Goal: Information Seeking & Learning: Find specific fact

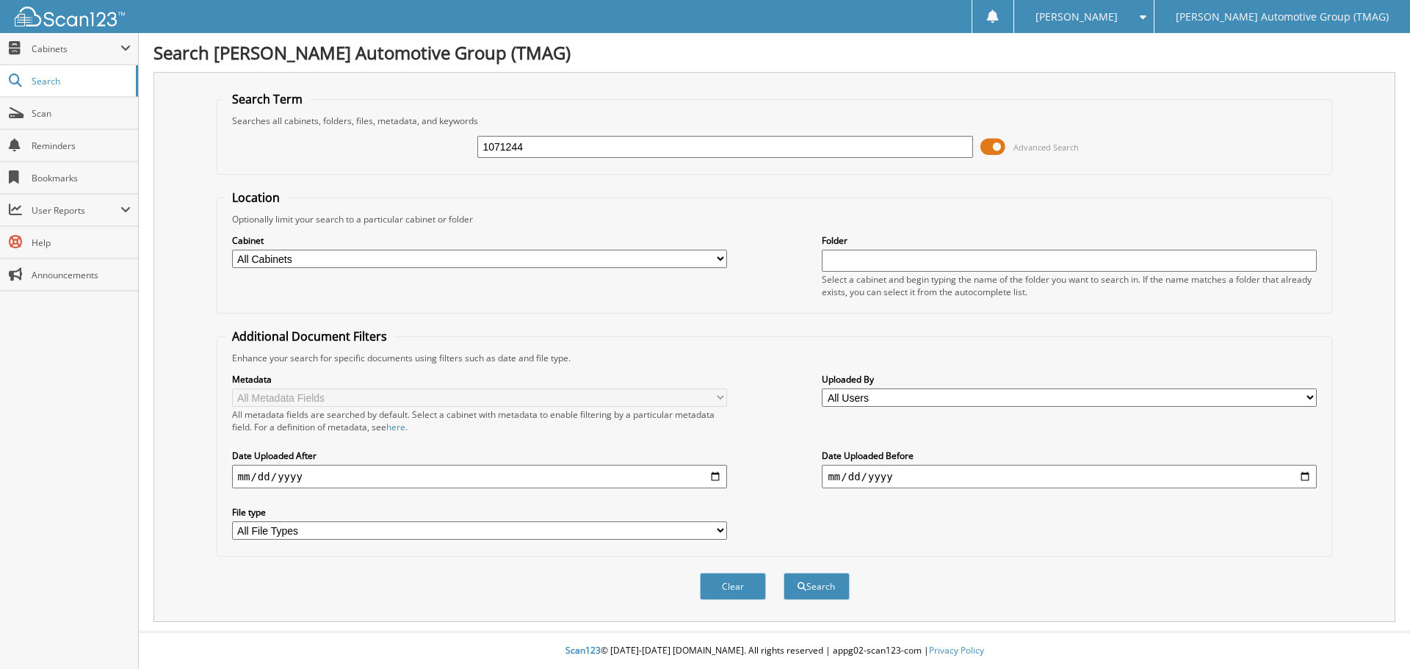
type input "1071244"
click at [783, 573] on button "Search" at bounding box center [816, 586] width 66 height 27
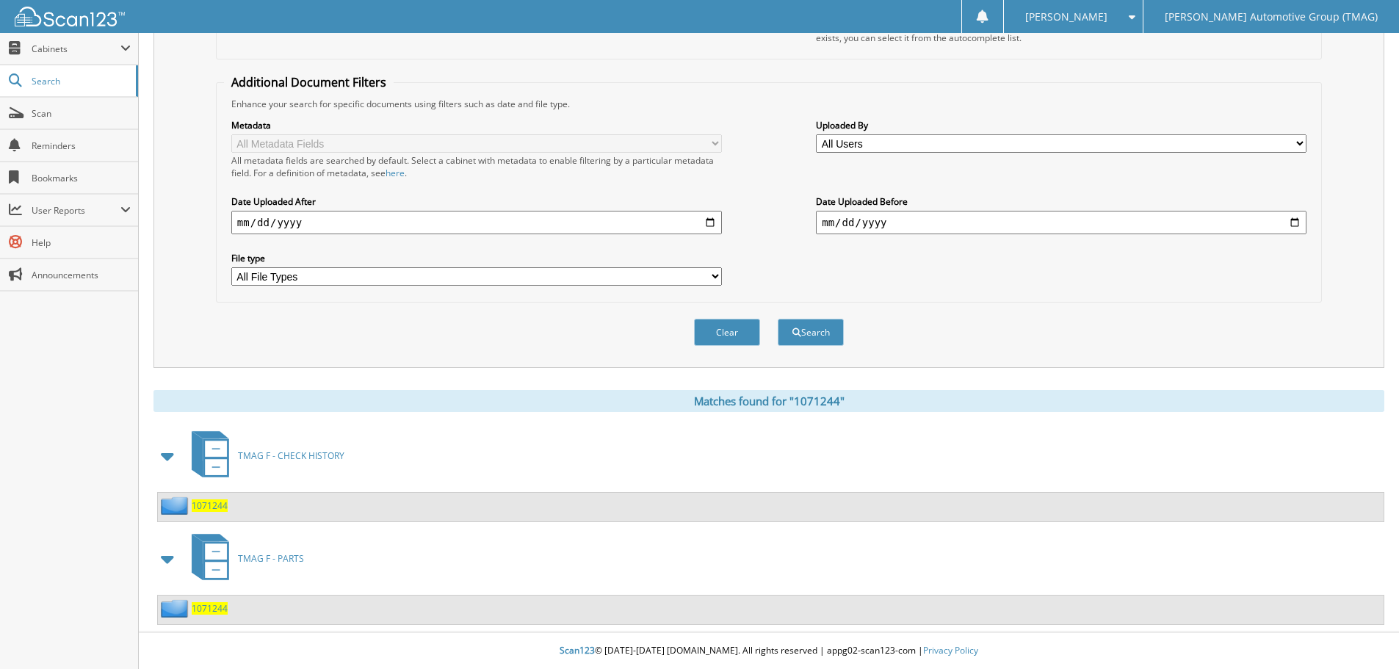
click at [215, 505] on span "1071244" at bounding box center [210, 505] width 36 height 12
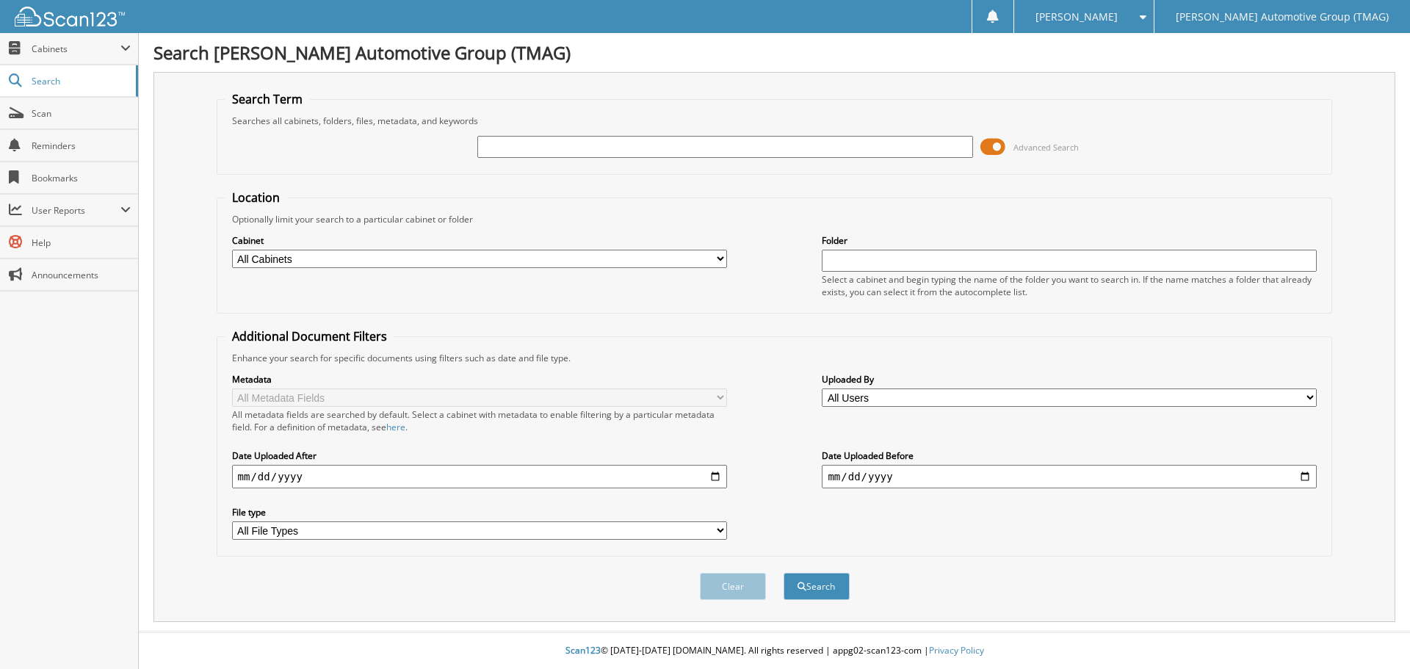
click at [524, 141] on input "text" at bounding box center [724, 147] width 495 height 22
type input "H25725"
click at [783, 573] on button "Search" at bounding box center [816, 586] width 66 height 27
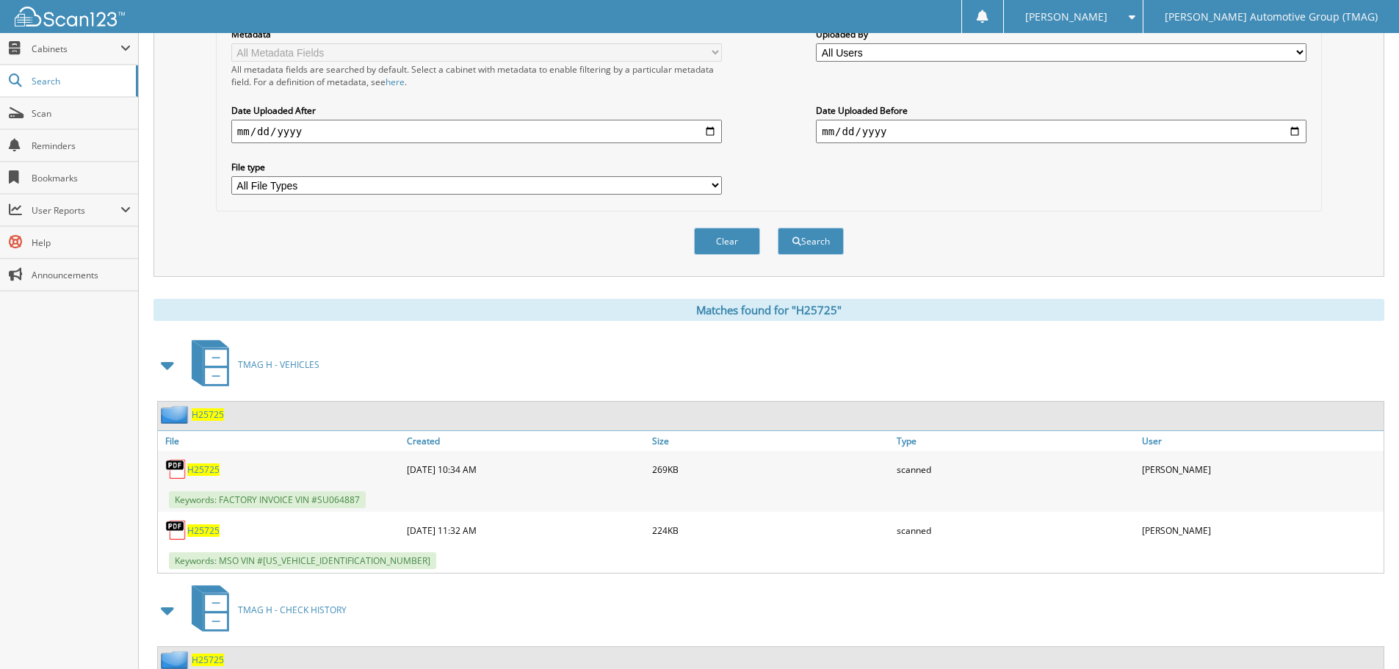
scroll to position [397, 0]
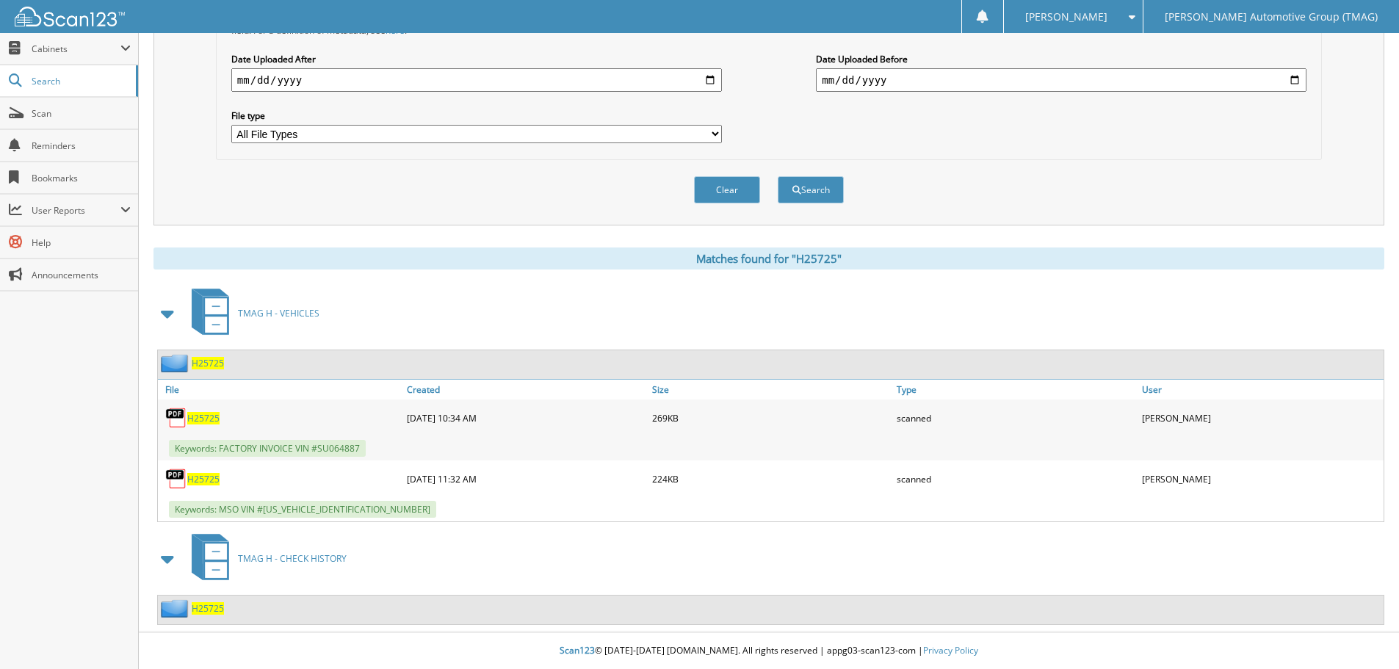
click at [214, 363] on span "H25725" at bounding box center [208, 363] width 32 height 12
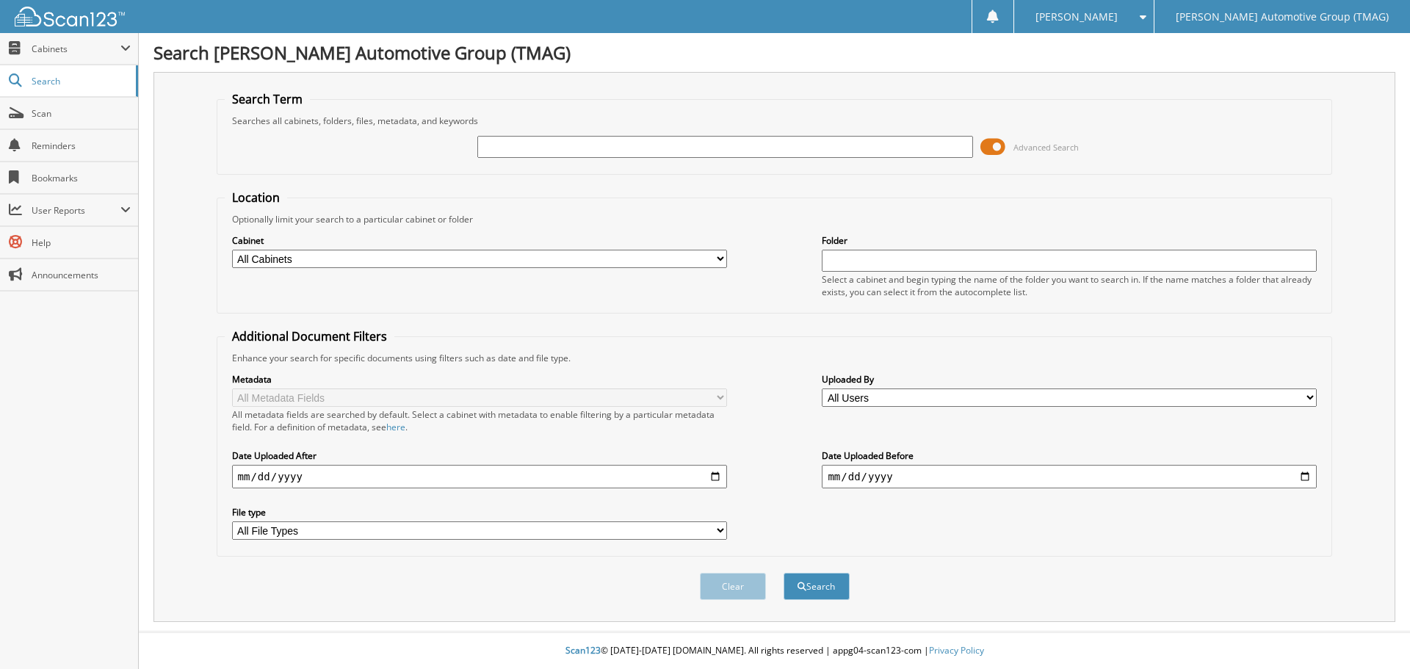
click at [501, 146] on input "text" at bounding box center [724, 147] width 495 height 22
type input "C25279"
click at [783, 573] on button "Search" at bounding box center [816, 586] width 66 height 27
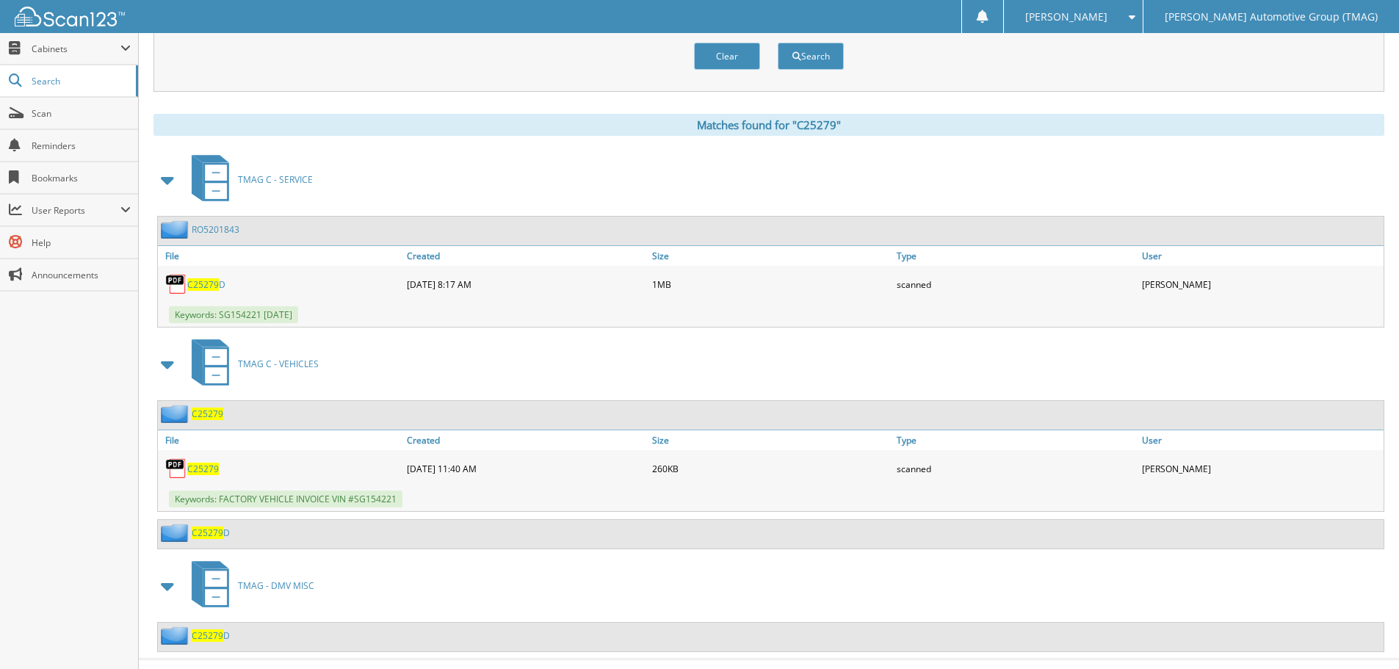
scroll to position [558, 0]
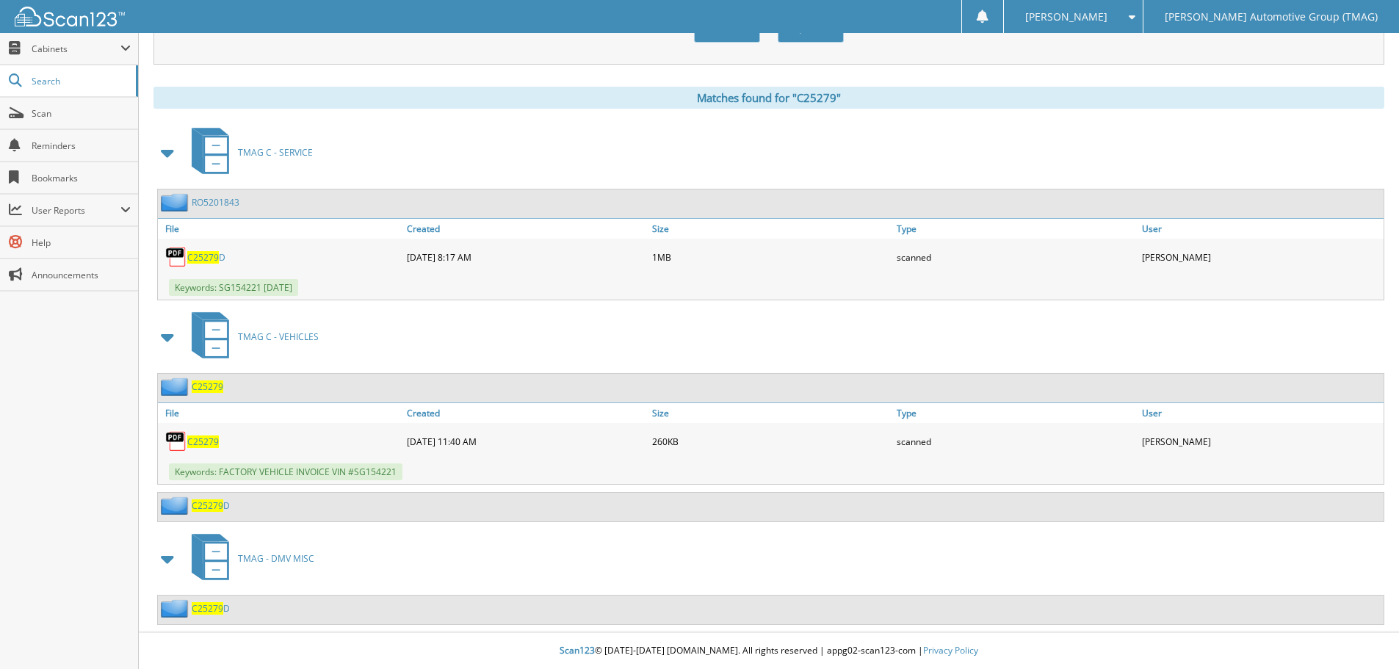
click at [217, 392] on span "C25279" at bounding box center [208, 386] width 32 height 12
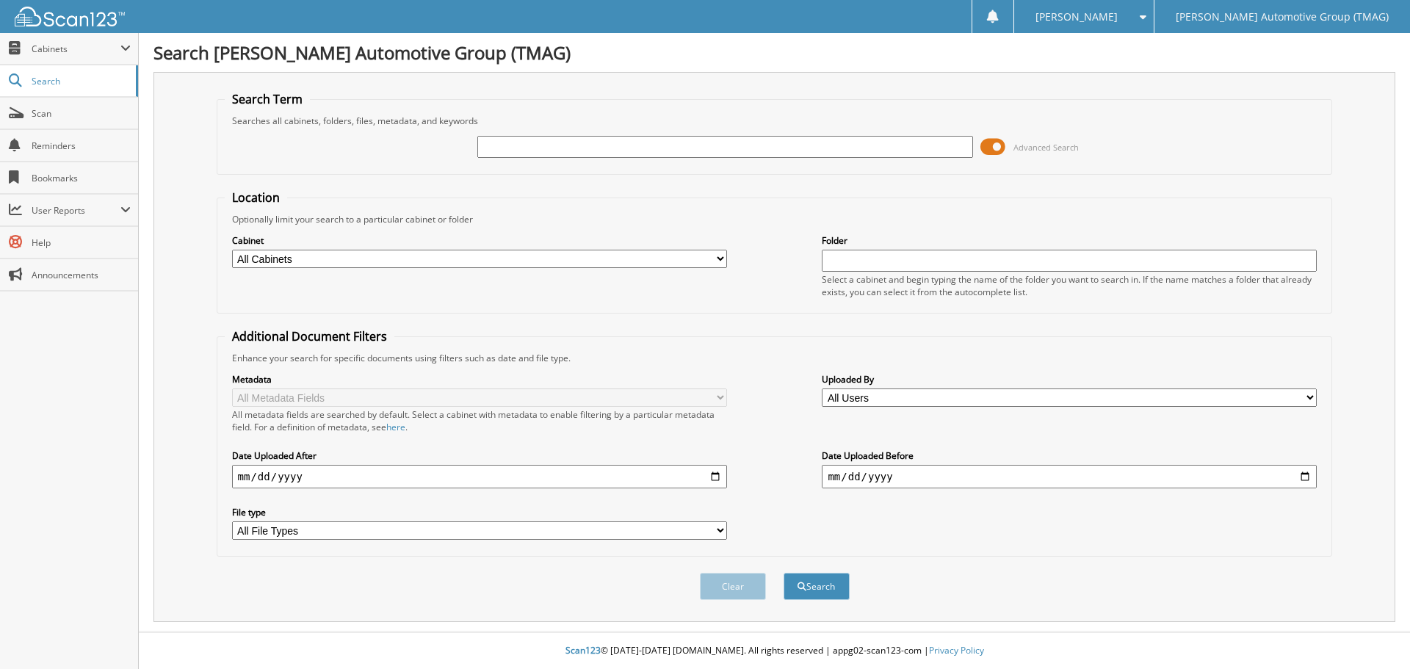
click at [600, 146] on input "text" at bounding box center [724, 147] width 495 height 22
type input "C25279D"
click at [783, 573] on button "Search" at bounding box center [816, 586] width 66 height 27
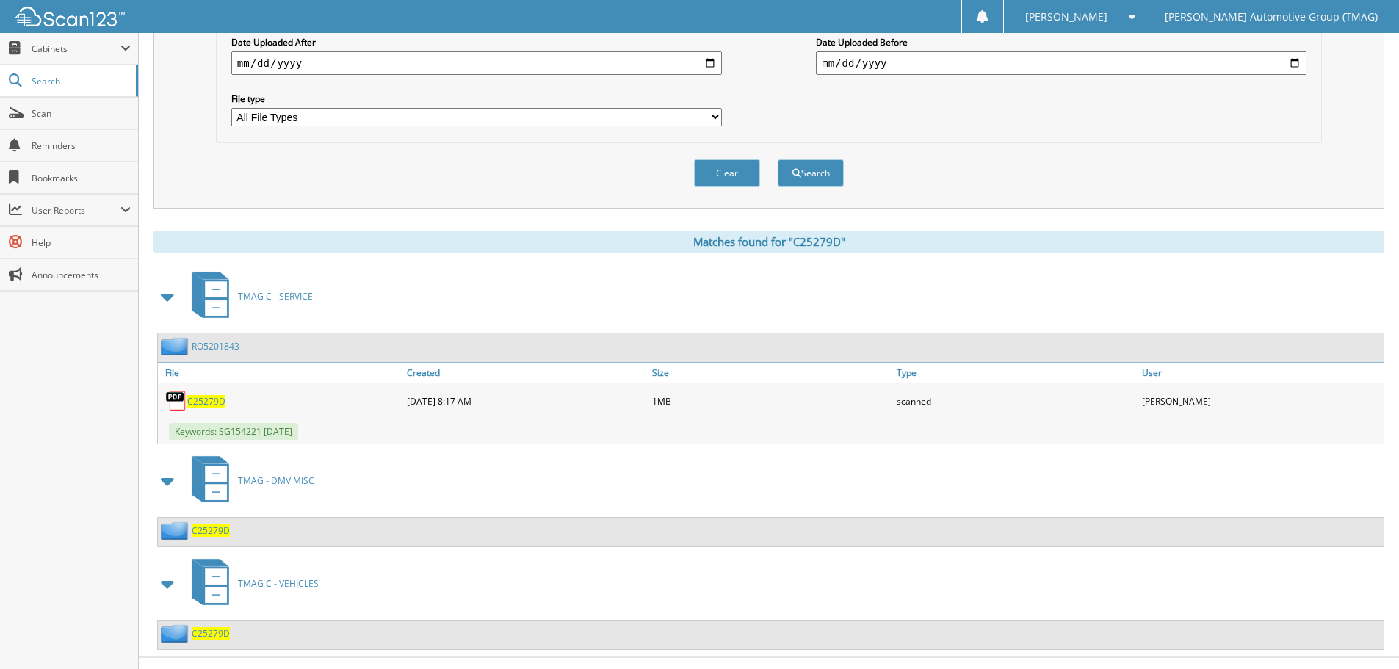
scroll to position [439, 0]
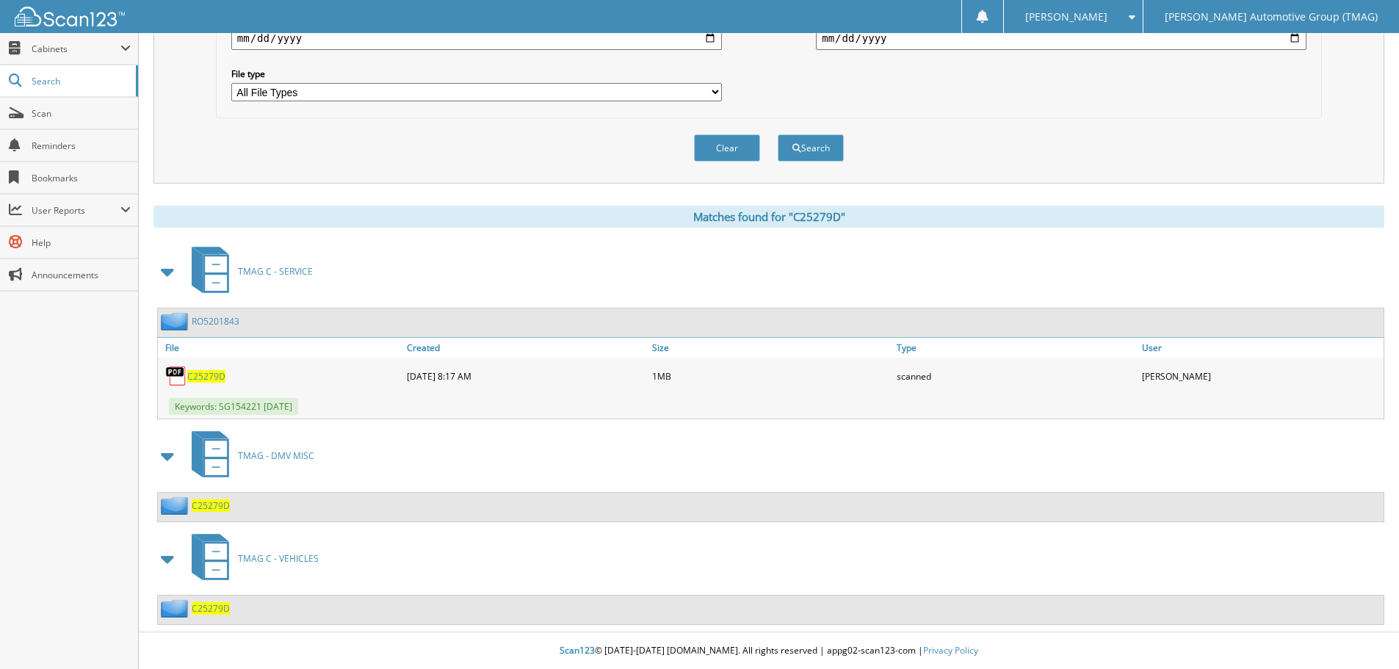
click at [223, 609] on span "C25279D" at bounding box center [211, 608] width 38 height 12
